Goal: Task Accomplishment & Management: Manage account settings

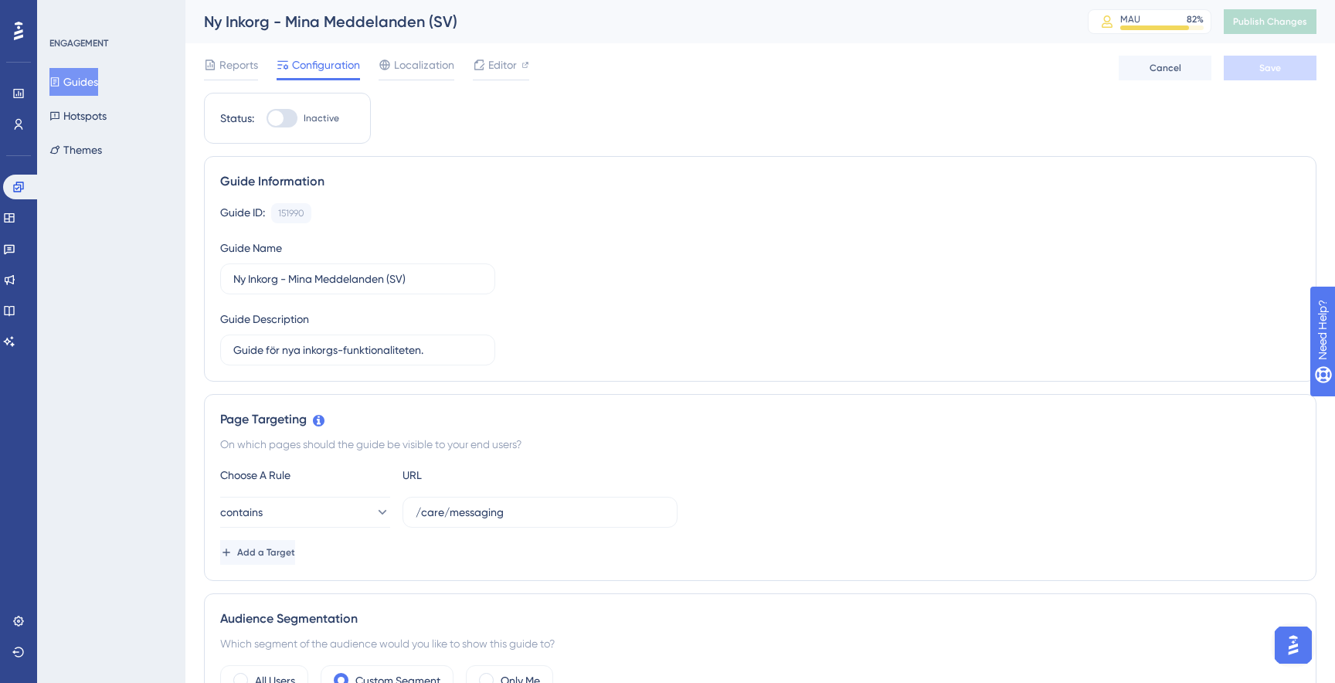
click at [281, 123] on div at bounding box center [275, 117] width 15 height 15
click at [266, 119] on input "Inactive" at bounding box center [266, 118] width 1 height 1
checkbox input "true"
click at [1311, 71] on button "Save" at bounding box center [1269, 68] width 93 height 25
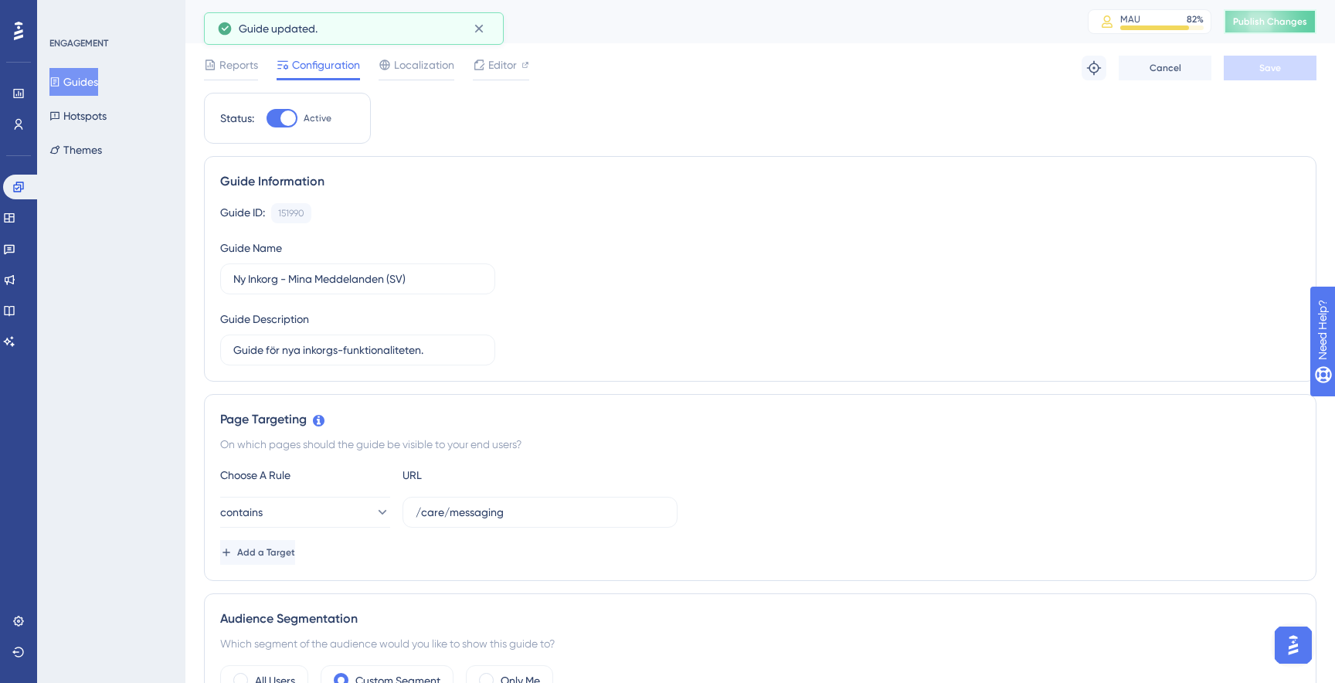
click at [1280, 22] on span "Publish Changes" at bounding box center [1270, 21] width 74 height 12
click at [15, 185] on icon at bounding box center [18, 186] width 10 height 10
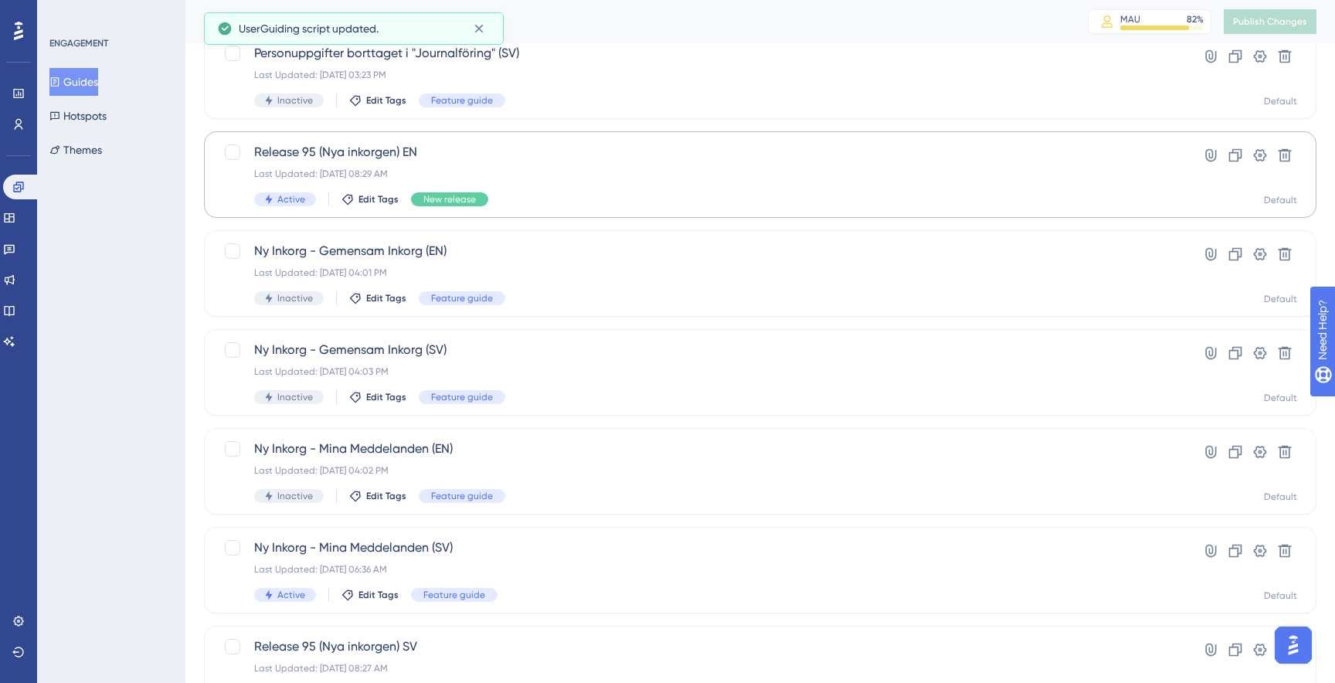
scroll to position [209, 0]
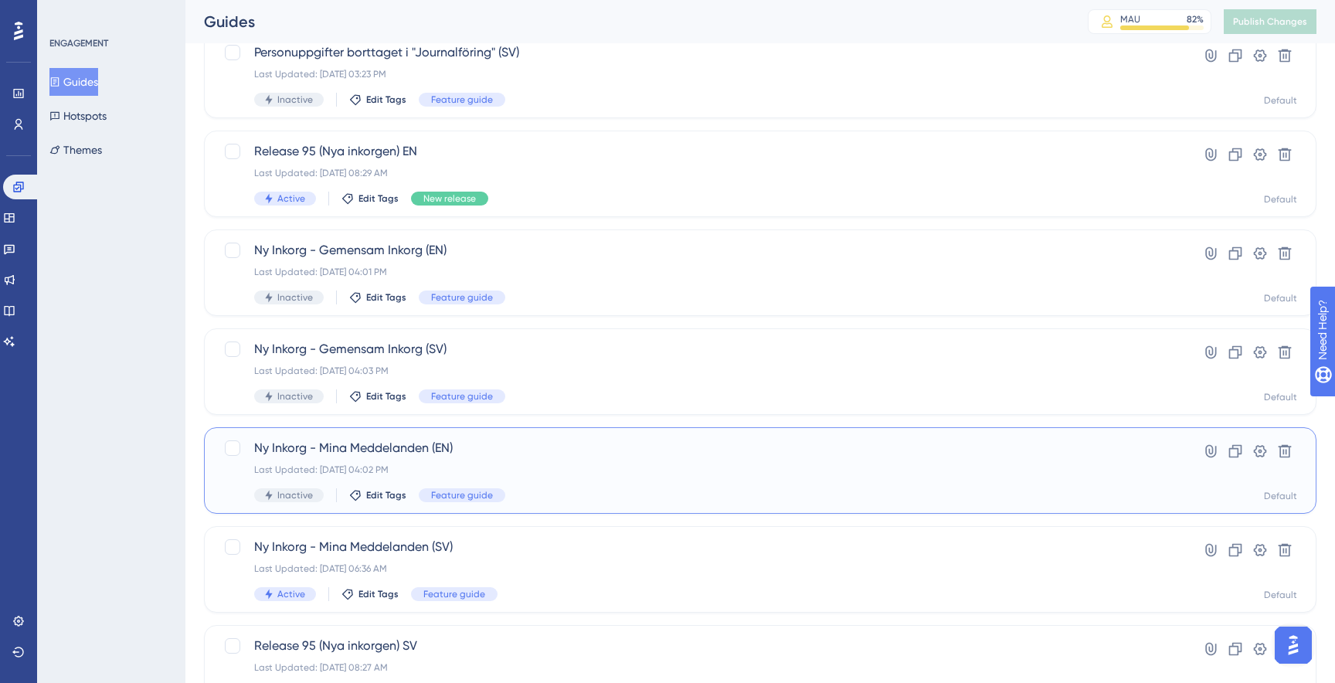
click at [478, 459] on div "Ny Inkorg - Mina Meddelanden (EN) Last Updated: Sep 17 2025, 04:02 PM Inactive …" at bounding box center [698, 470] width 888 height 63
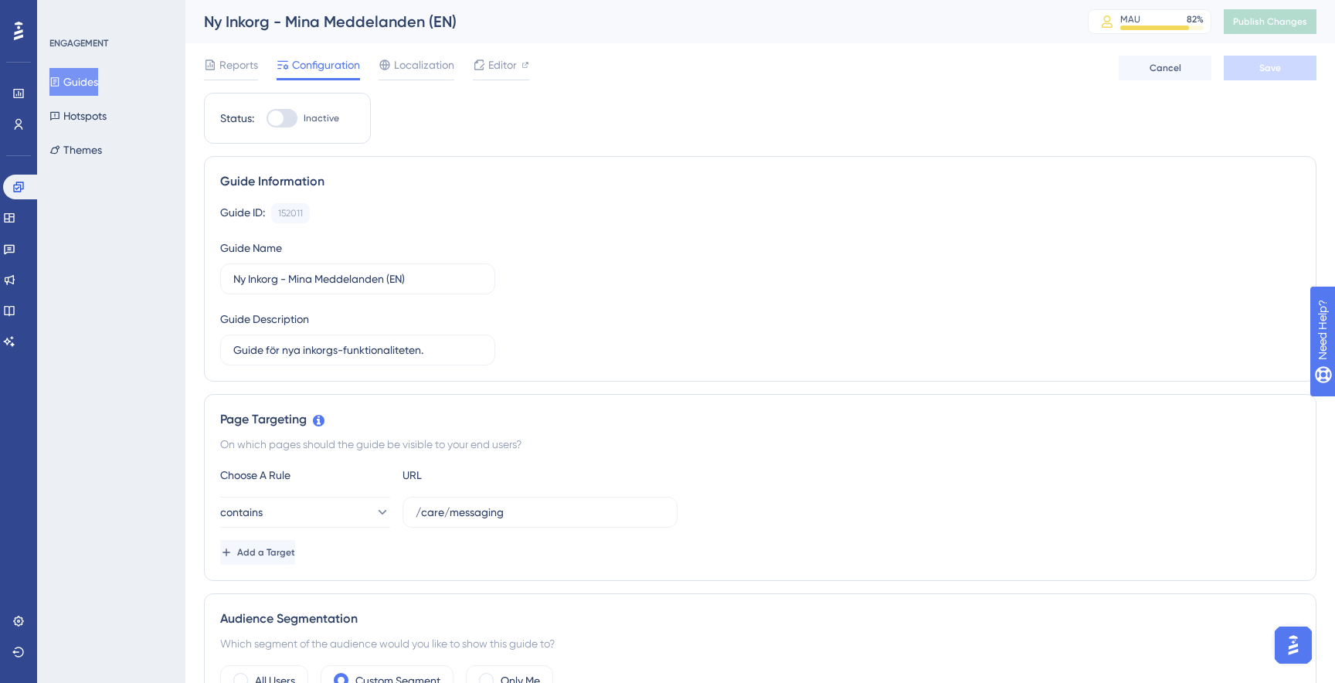
click at [283, 124] on div at bounding box center [281, 118] width 31 height 19
click at [266, 119] on input "Inactive" at bounding box center [266, 118] width 1 height 1
checkbox input "true"
click at [1267, 66] on span "Save" at bounding box center [1270, 68] width 22 height 12
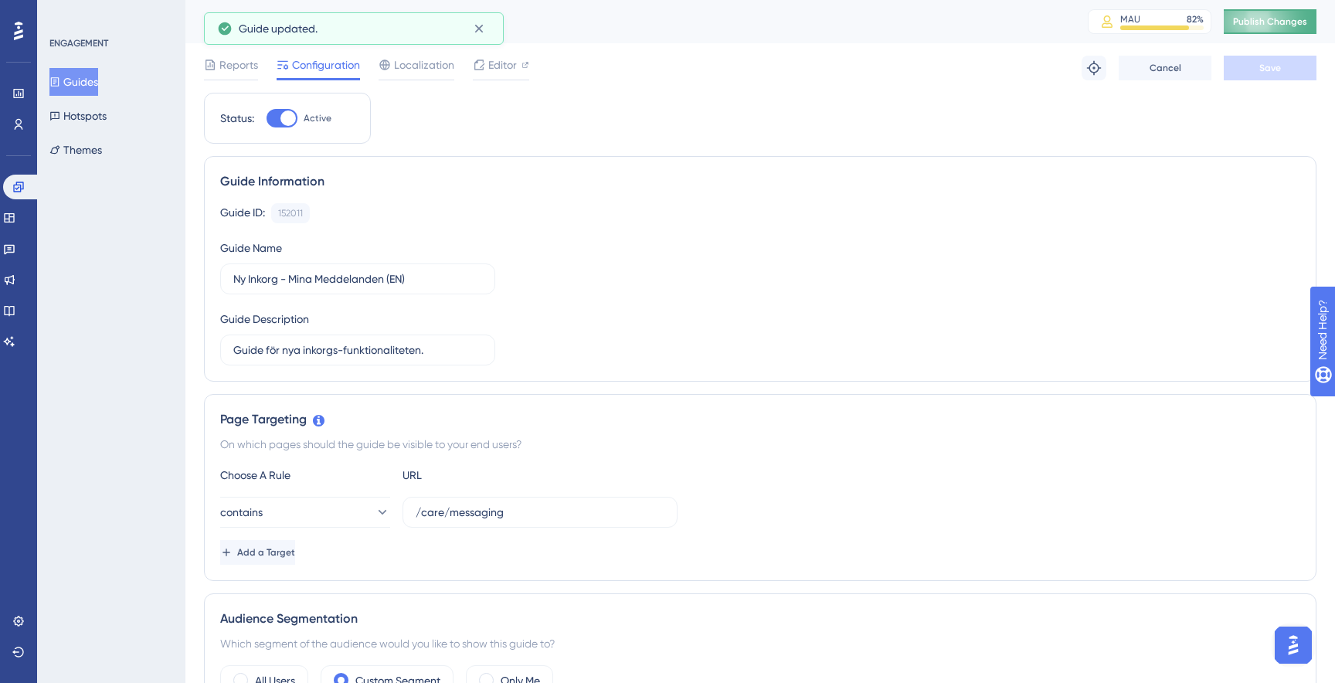
click at [1270, 29] on button "Publish Changes" at bounding box center [1269, 21] width 93 height 25
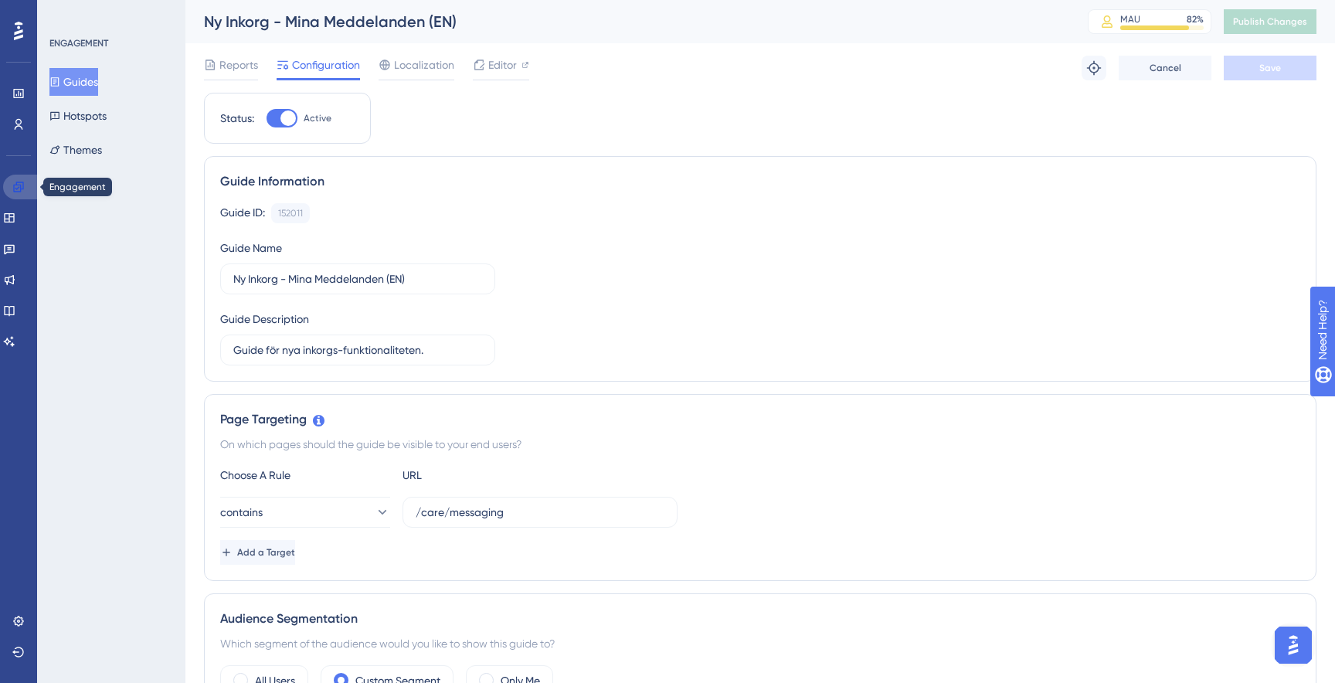
click at [22, 181] on icon at bounding box center [18, 186] width 10 height 10
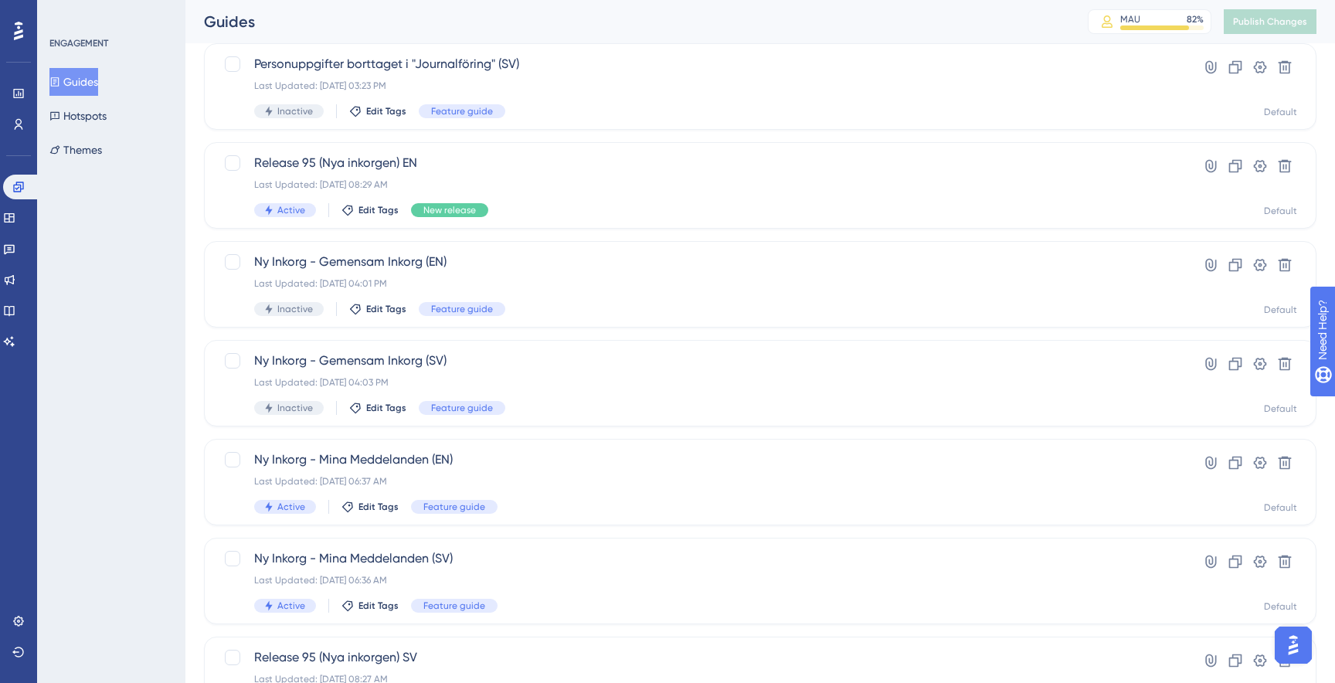
scroll to position [204, 0]
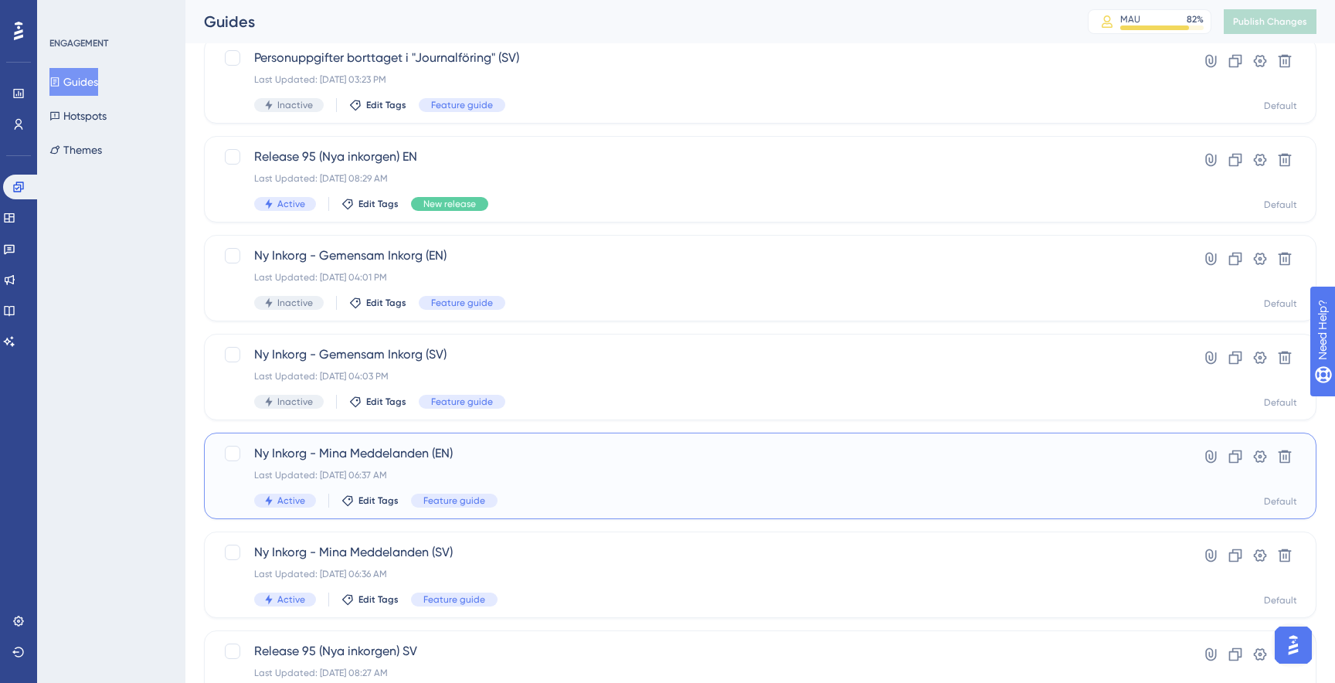
click at [601, 489] on div "Ny Inkorg - Mina Meddelanden (EN) Last Updated: Sep 18 2025, 06:37 AM Active Ed…" at bounding box center [698, 475] width 888 height 63
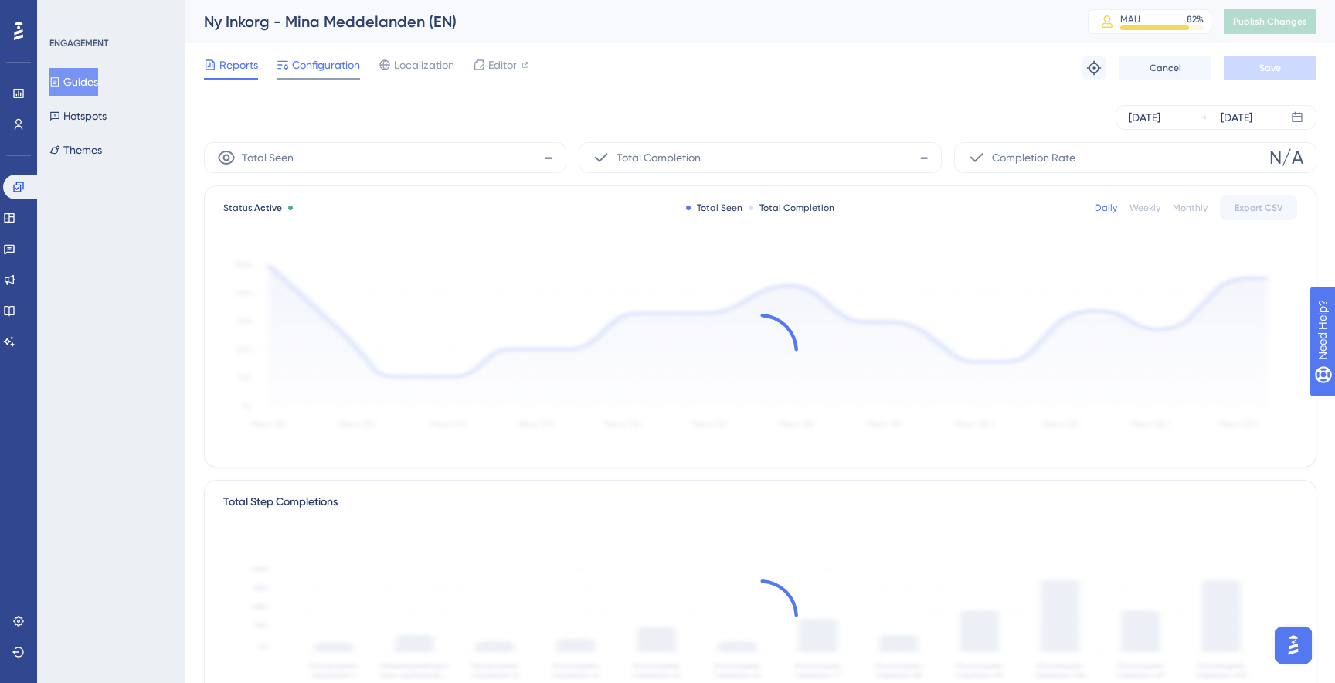
click at [331, 69] on span "Configuration" at bounding box center [326, 65] width 68 height 19
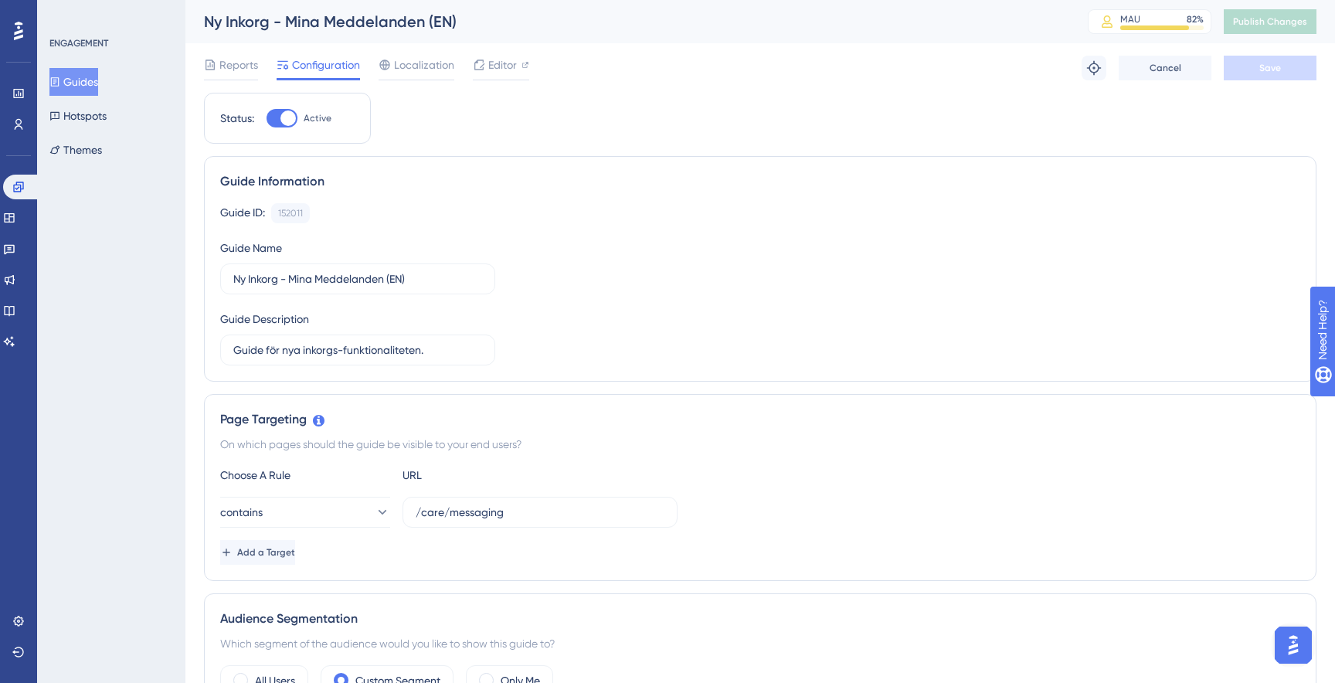
click at [280, 114] on div at bounding box center [281, 118] width 31 height 19
click at [266, 118] on input "Active" at bounding box center [266, 118] width 1 height 1
checkbox input "false"
click at [1285, 63] on button "Save" at bounding box center [1269, 68] width 93 height 25
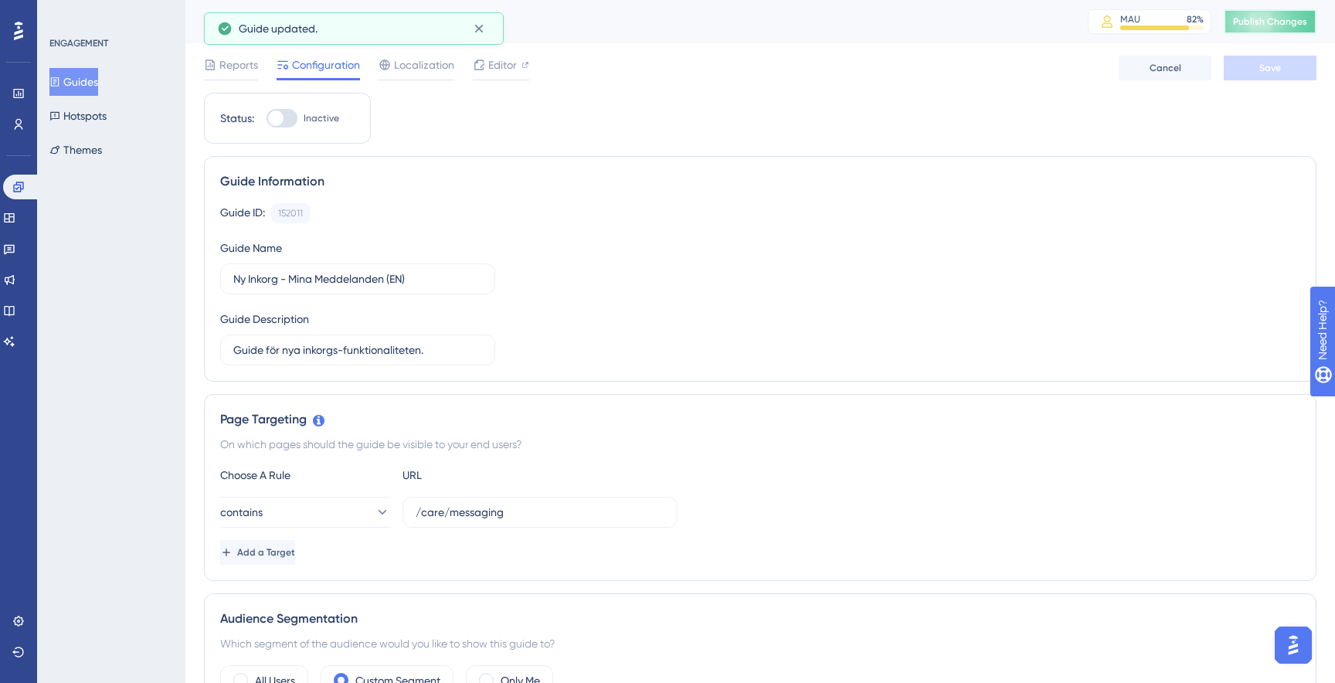
click at [1275, 25] on span "Publish Changes" at bounding box center [1270, 21] width 74 height 12
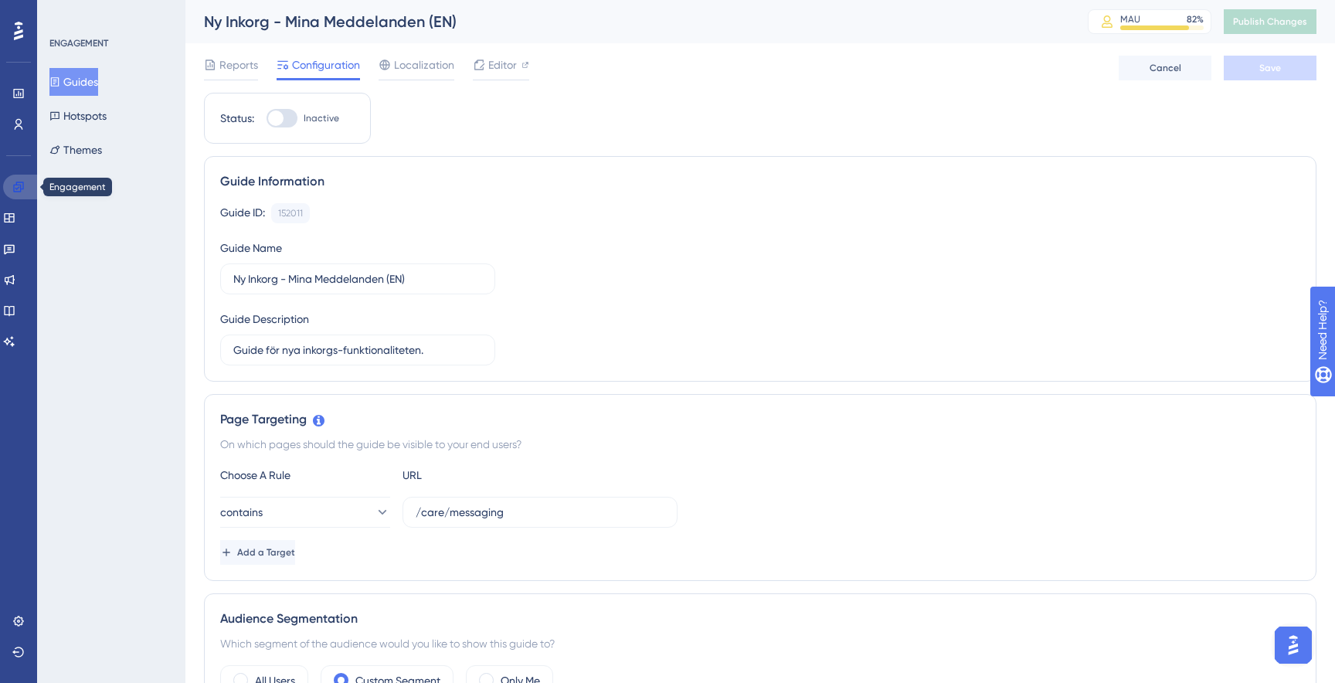
click at [9, 186] on link at bounding box center [21, 187] width 37 height 25
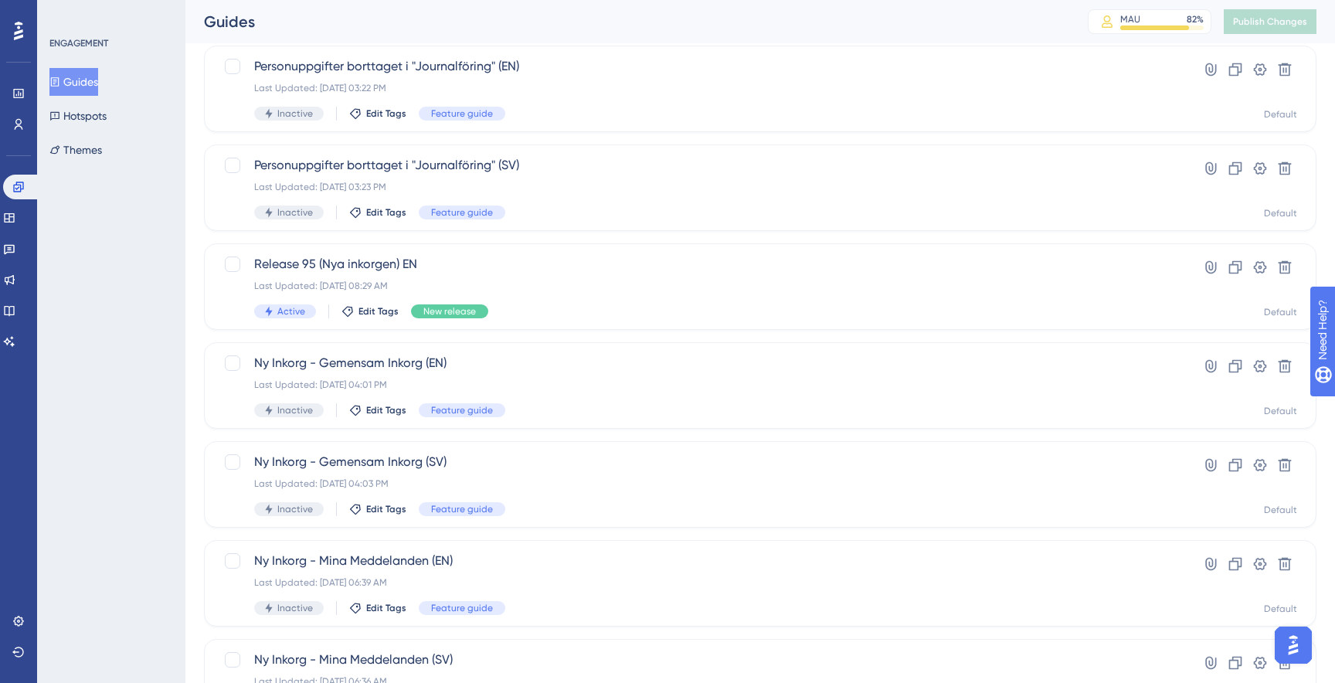
scroll to position [97, 0]
click at [437, 480] on div "Last Updated: Sep 17 2025, 04:03 PM" at bounding box center [698, 483] width 888 height 12
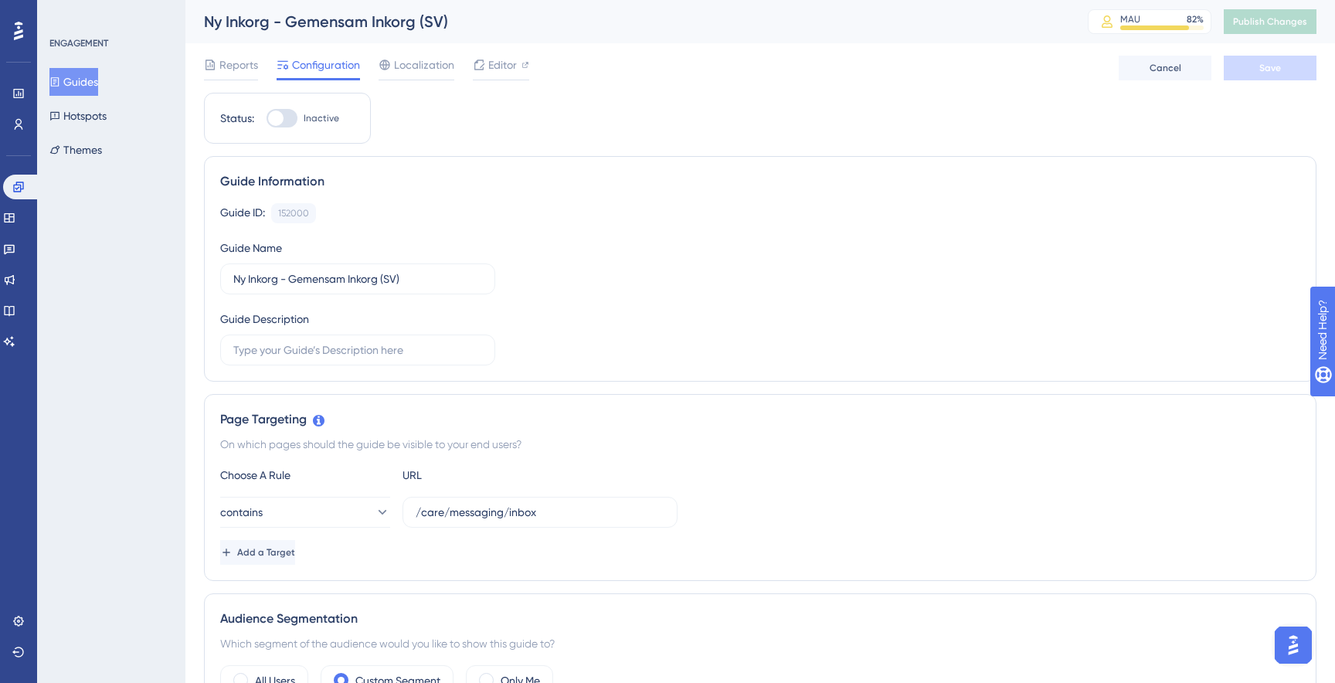
click at [284, 123] on div at bounding box center [281, 118] width 31 height 19
click at [266, 119] on input "Inactive" at bounding box center [266, 118] width 1 height 1
checkbox input "true"
click at [1265, 76] on button "Save" at bounding box center [1269, 68] width 93 height 25
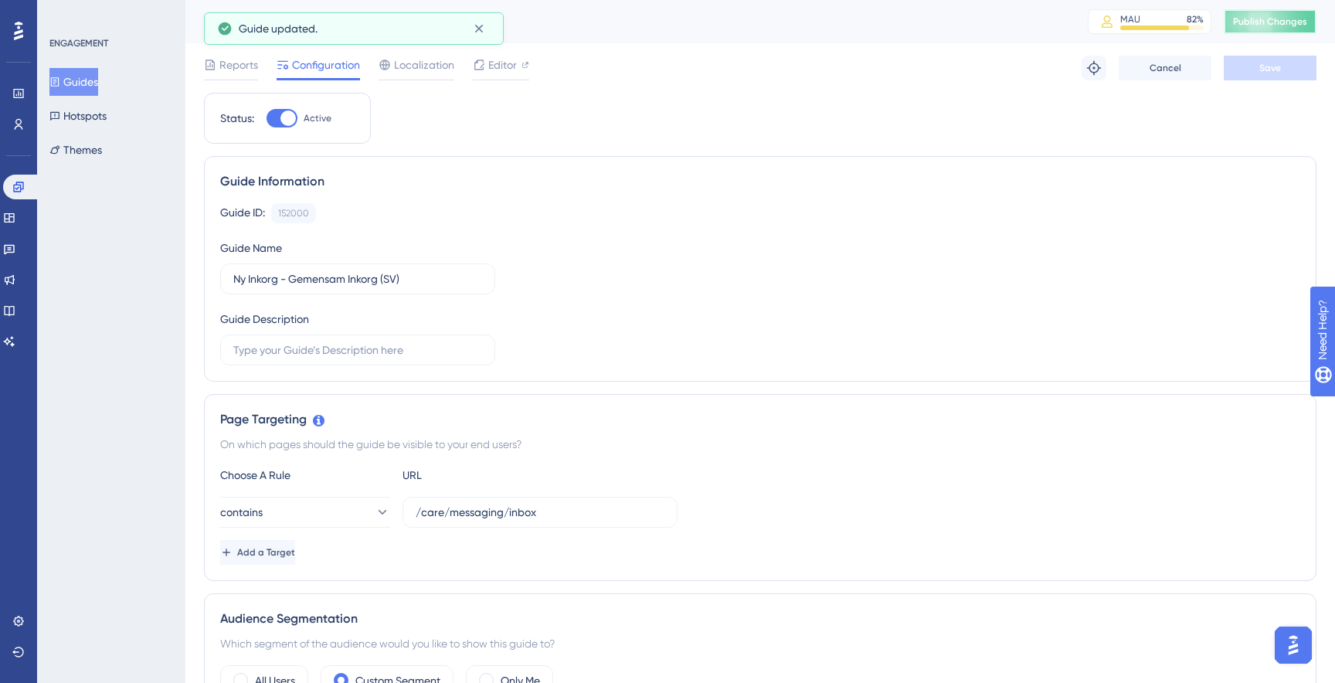
click at [1262, 32] on button "Publish Changes" at bounding box center [1269, 21] width 93 height 25
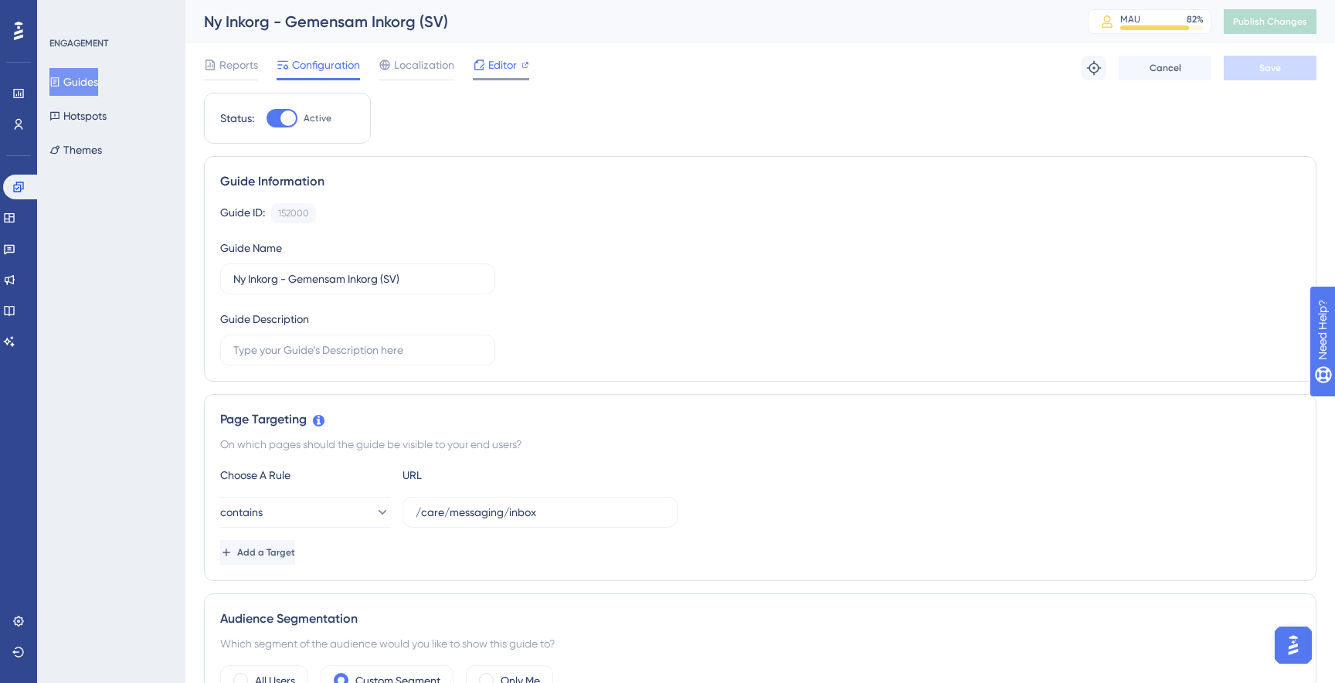
click at [496, 67] on span "Editor" at bounding box center [502, 65] width 29 height 19
click at [357, 506] on button "contains" at bounding box center [305, 512] width 170 height 31
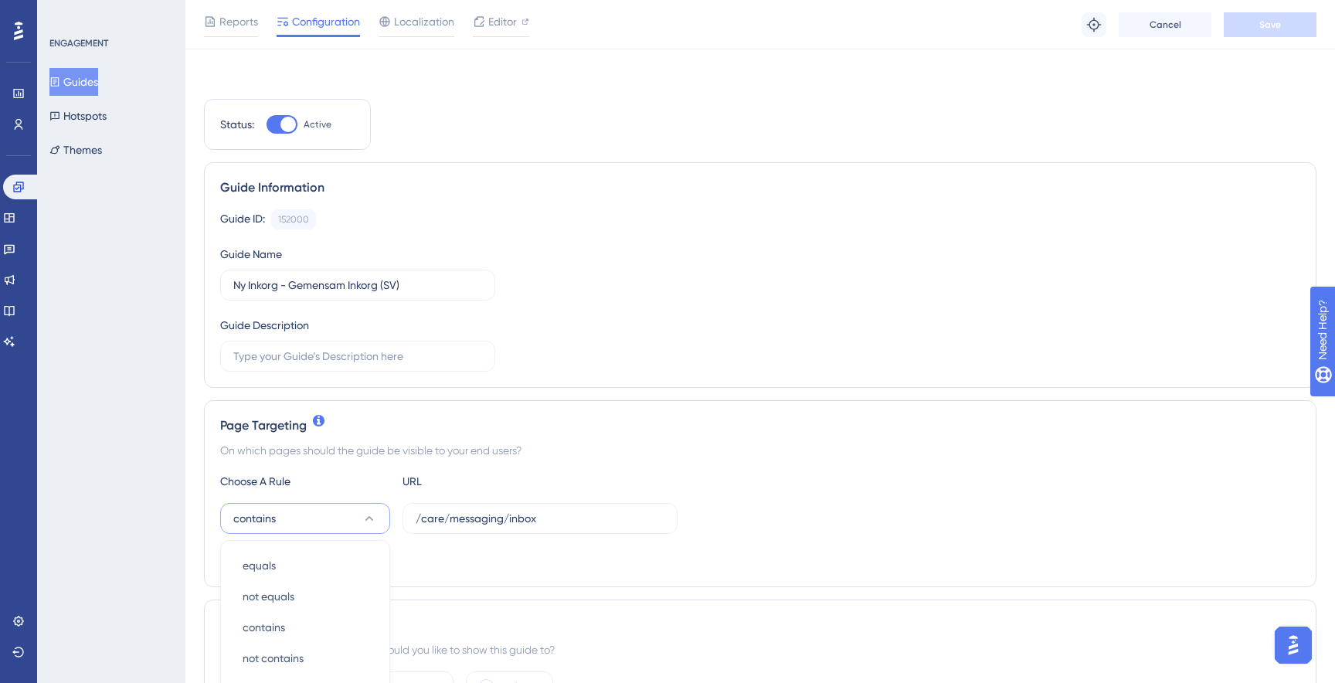
scroll to position [317, 0]
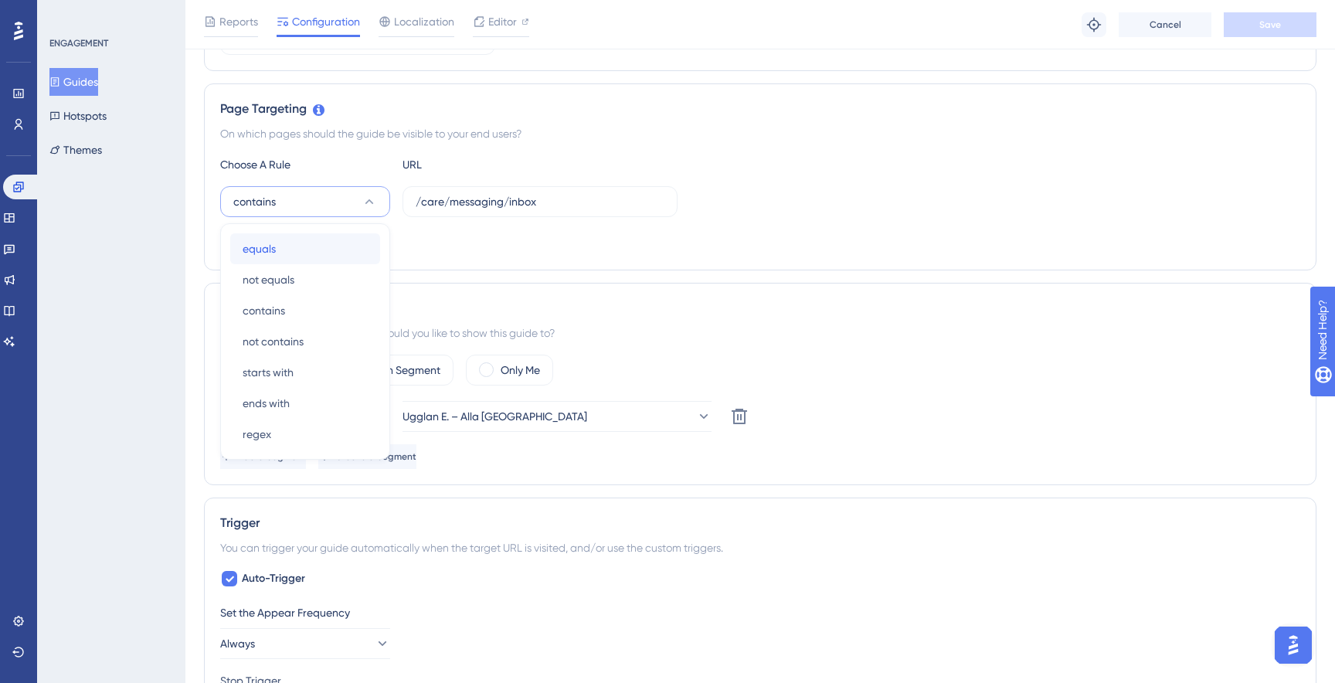
click at [255, 253] on span "equals" at bounding box center [259, 248] width 33 height 19
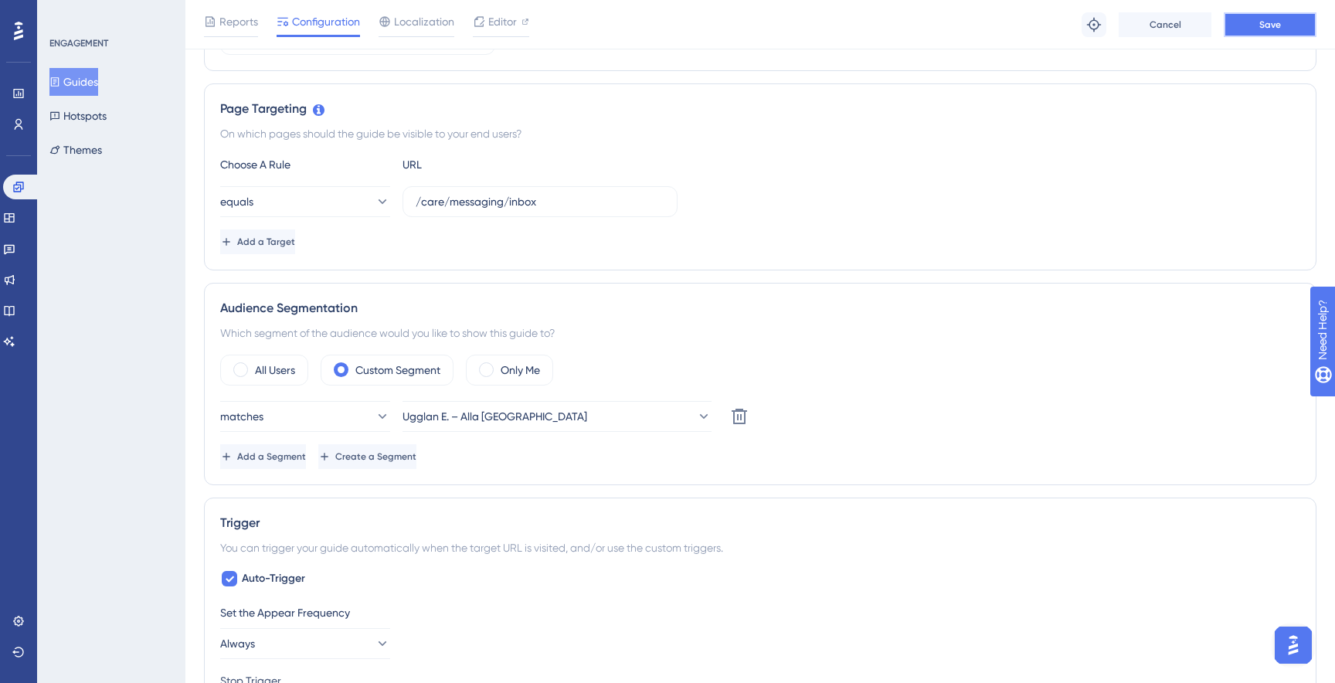
click at [1266, 28] on span "Save" at bounding box center [1270, 25] width 22 height 12
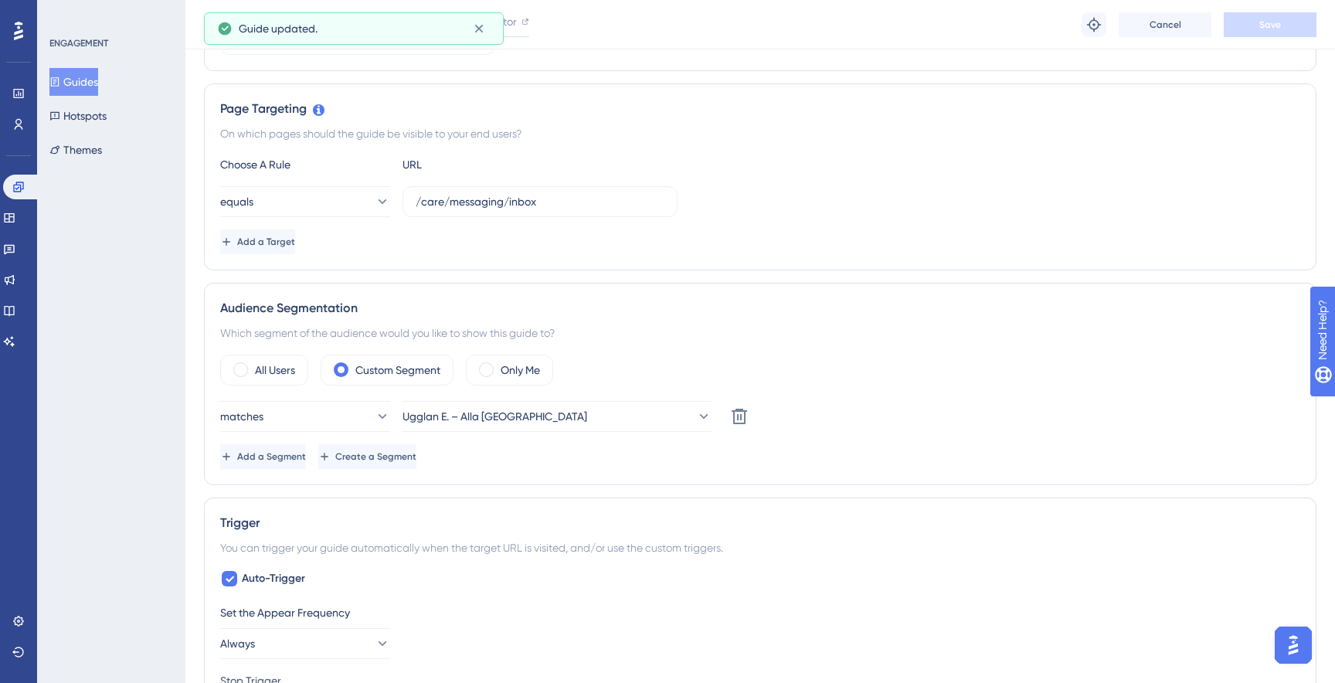
scroll to position [0, 0]
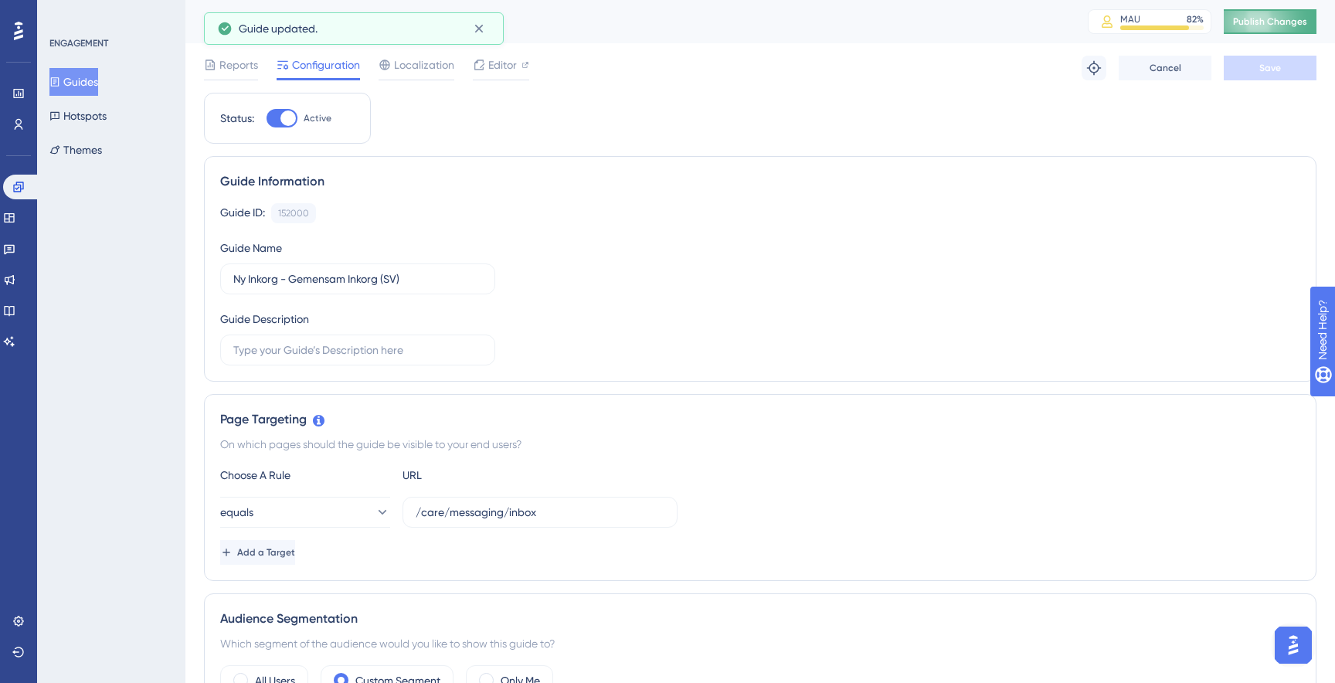
click at [1254, 25] on button "Publish Changes" at bounding box center [1269, 21] width 93 height 25
